Goal: Information Seeking & Learning: Learn about a topic

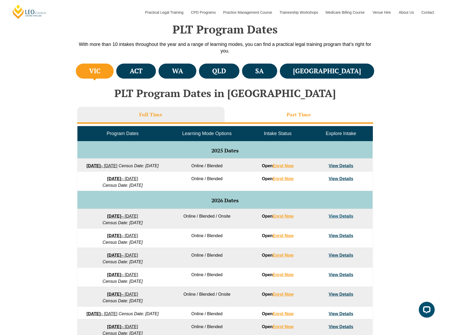
click at [308, 113] on h3 "Part Time" at bounding box center [299, 115] width 24 height 6
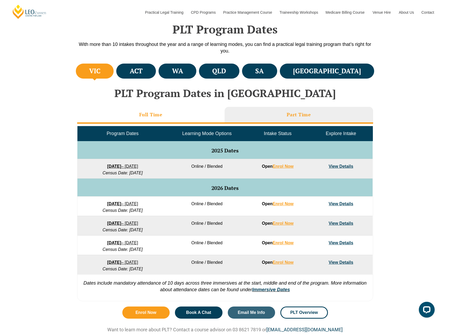
click at [152, 116] on h3 "Full Time" at bounding box center [150, 115] width 23 height 6
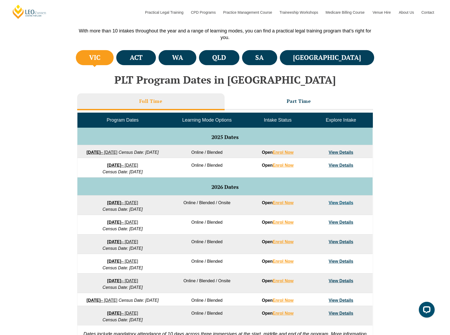
scroll to position [185, 0]
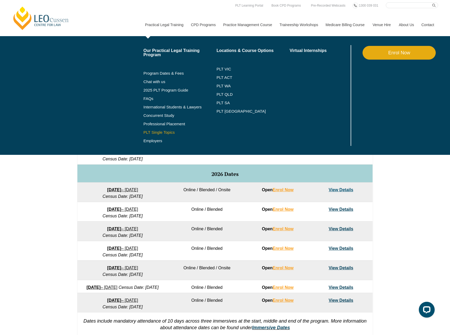
click at [156, 133] on link "PLT Single Topics" at bounding box center [179, 132] width 73 height 4
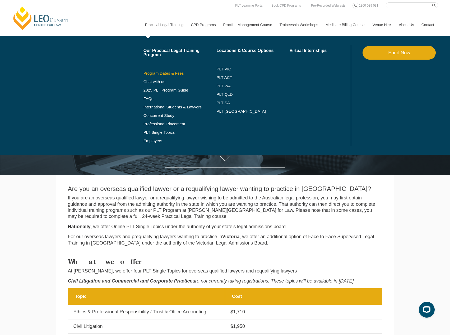
click at [172, 74] on link "Program Dates & Fees" at bounding box center [179, 73] width 73 height 4
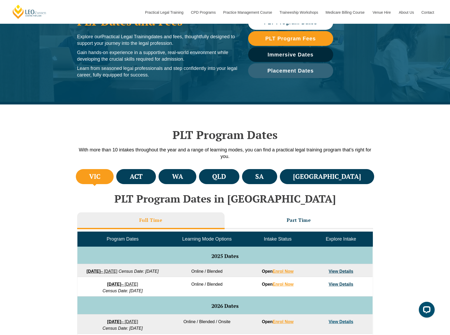
scroll to position [132, 0]
